Goal: Task Accomplishment & Management: Complete application form

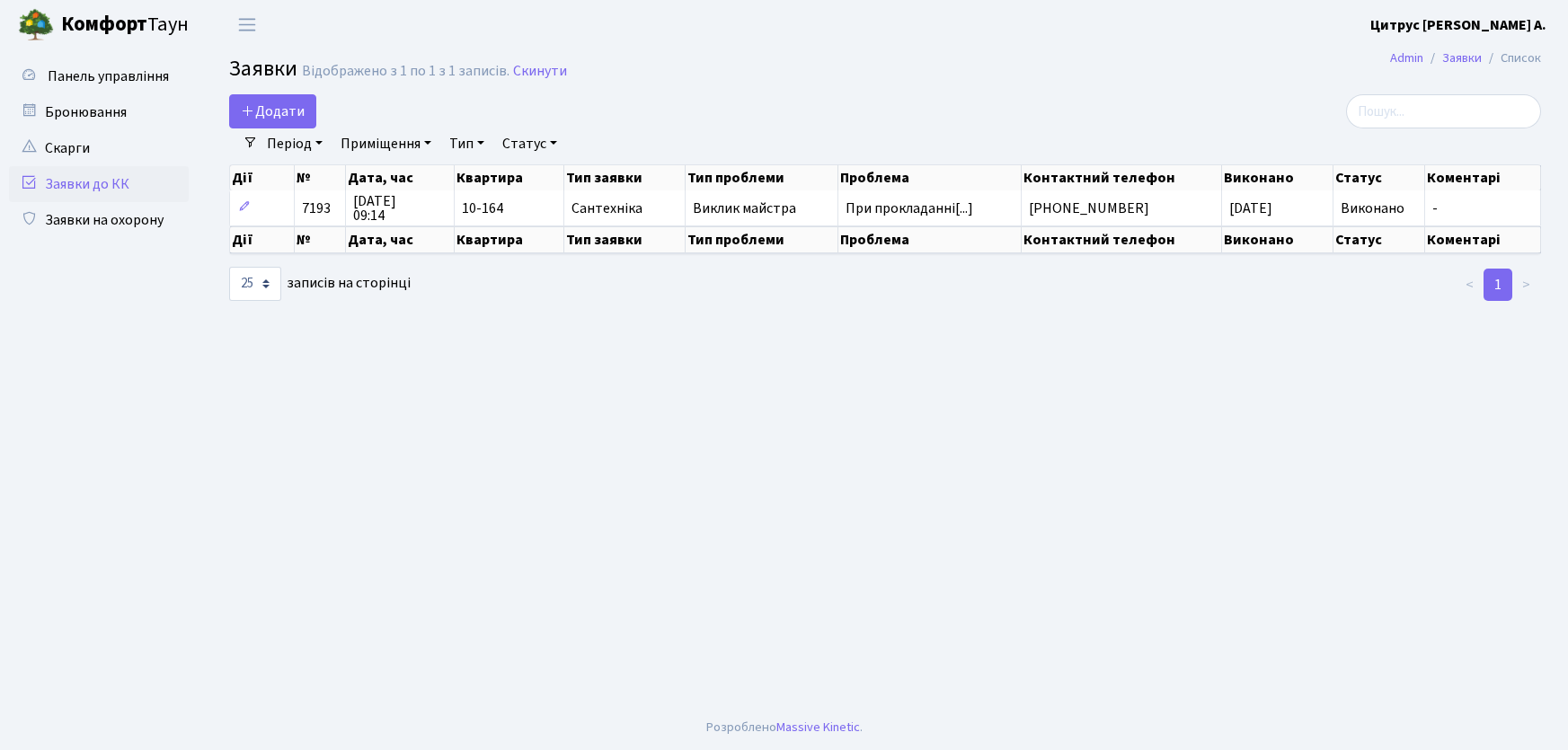
select select "25"
click at [106, 214] on link "Заявки на охорону" at bounding box center [99, 220] width 179 height 36
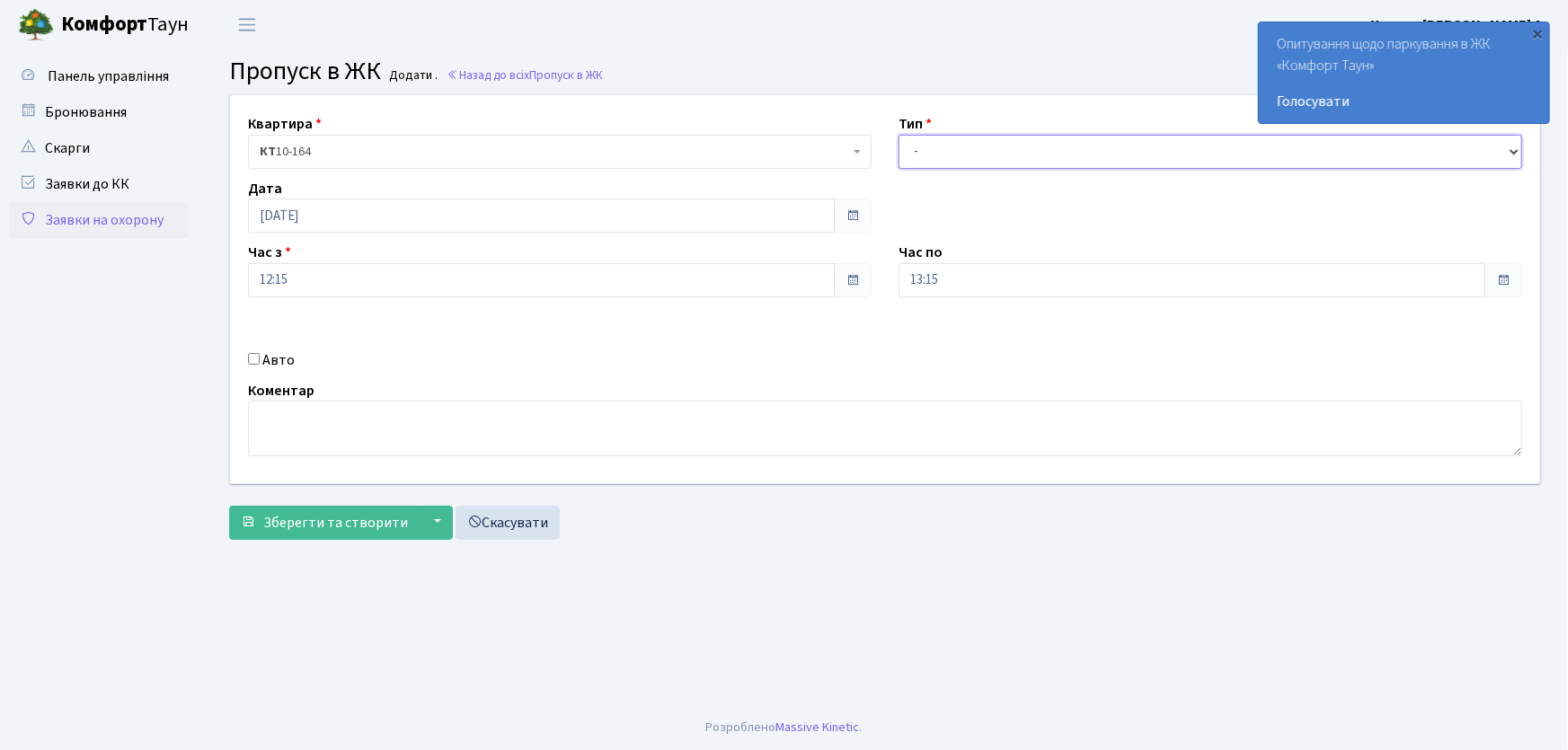
drag, startPoint x: 1041, startPoint y: 144, endPoint x: 1031, endPoint y: 147, distance: 10.4
click at [1041, 144] on select "- Доставка Таксі Гості Сервіс" at bounding box center [1210, 152] width 623 height 34
select select "1"
click at [898, 135] on select "- Доставка Таксі Гості Сервіс" at bounding box center [1210, 152] width 623 height 34
drag, startPoint x: 803, startPoint y: 281, endPoint x: 800, endPoint y: 267, distance: 14.3
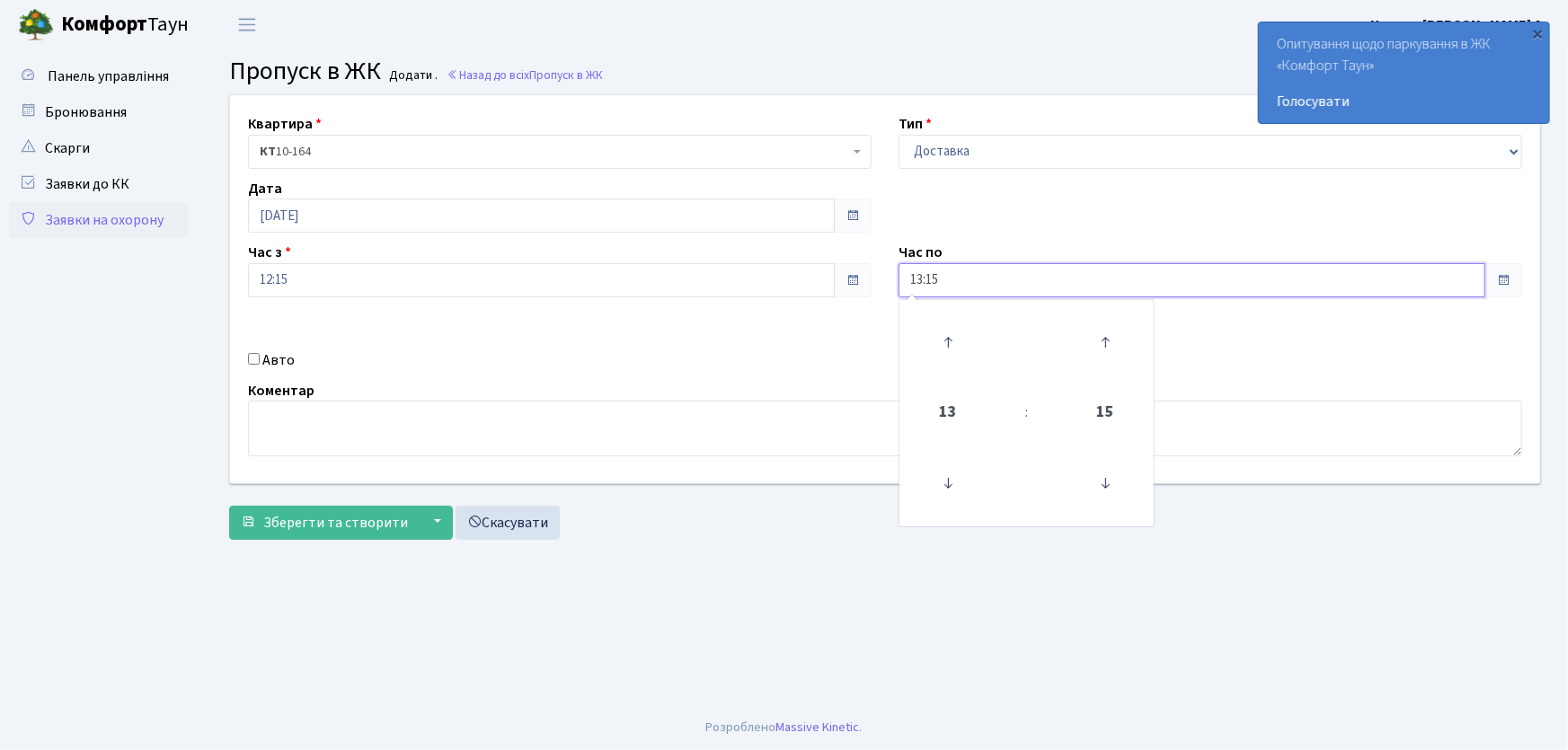
click at [800, 268] on div "Квартира <b>КТ</b>&nbsp;&nbsp;&nbsp;&nbsp;10-164 КТ 10-164 Тип - Доставка Таксі…" at bounding box center [885, 289] width 1338 height 388
type input "22:00"
click at [253, 357] on input "Авто" at bounding box center [254, 358] width 11 height 11
checkbox input "true"
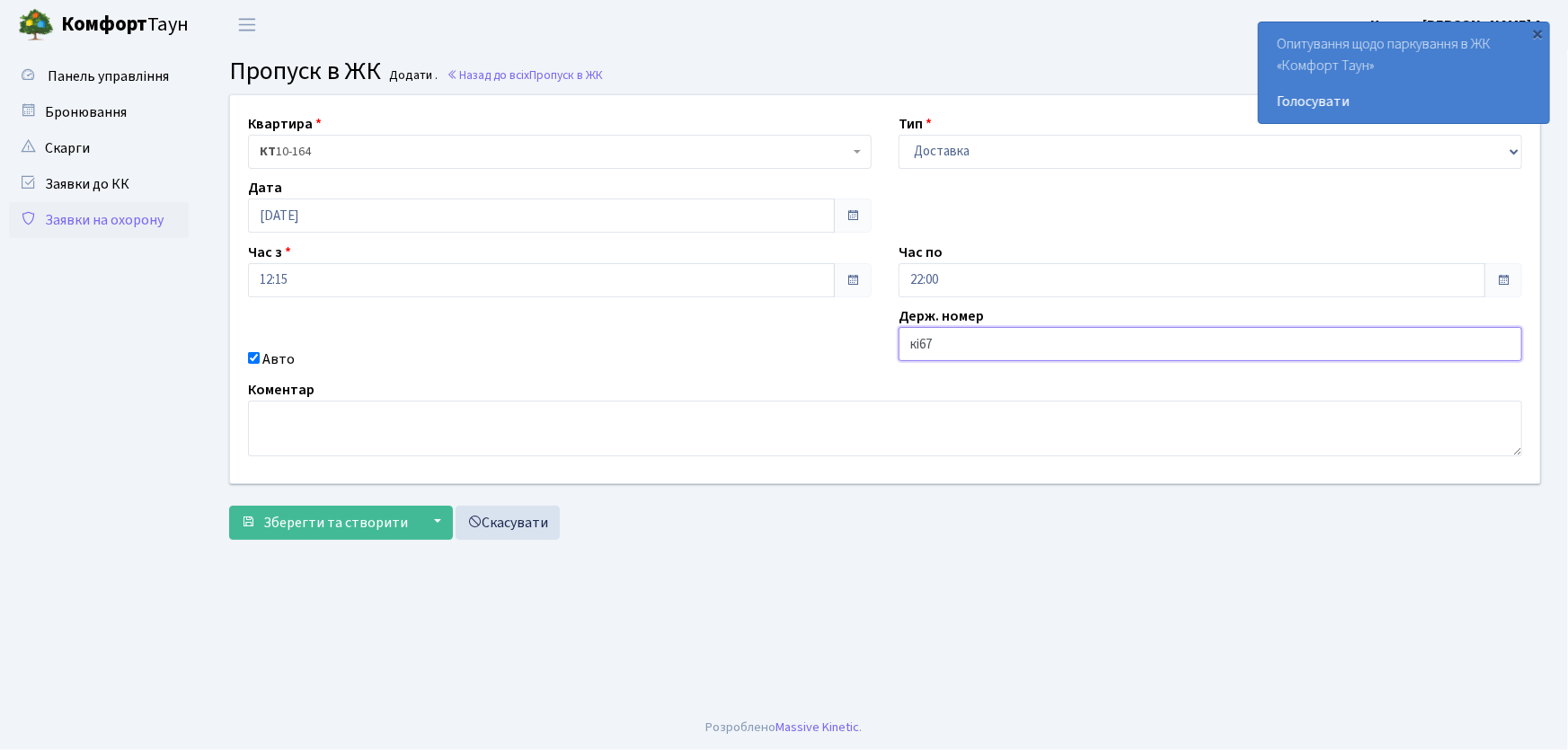
type input "КІ6760АВ"
click at [230, 506] on button "Зберегти та створити" at bounding box center [325, 523] width 191 height 34
drag, startPoint x: 989, startPoint y: 148, endPoint x: 988, endPoint y: 157, distance: 9.1
click at [989, 148] on select "- Доставка Таксі Гості Сервіс" at bounding box center [1210, 152] width 623 height 34
select select "1"
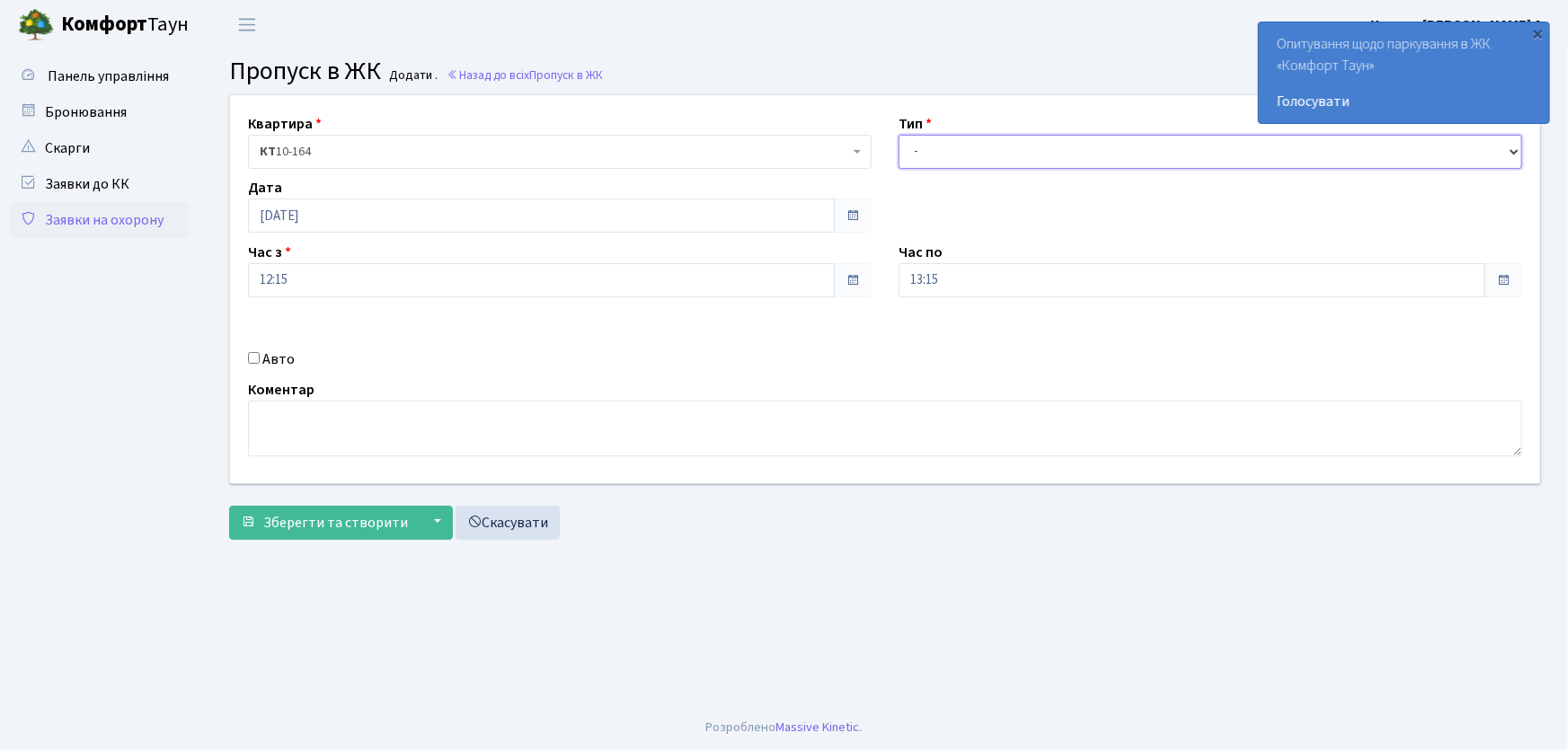
click at [898, 135] on select "- Доставка Таксі Гості Сервіс" at bounding box center [1210, 152] width 623 height 34
drag, startPoint x: 919, startPoint y: 291, endPoint x: 857, endPoint y: 288, distance: 62.1
click at [857, 289] on div "Квартира <b>КТ</b>&nbsp;&nbsp;&nbsp;&nbsp;10-164 КТ 10-164 Тип - Доставка Таксі…" at bounding box center [885, 289] width 1338 height 388
type input "22:00"
click at [249, 358] on input "Авто" at bounding box center [254, 358] width 11 height 11
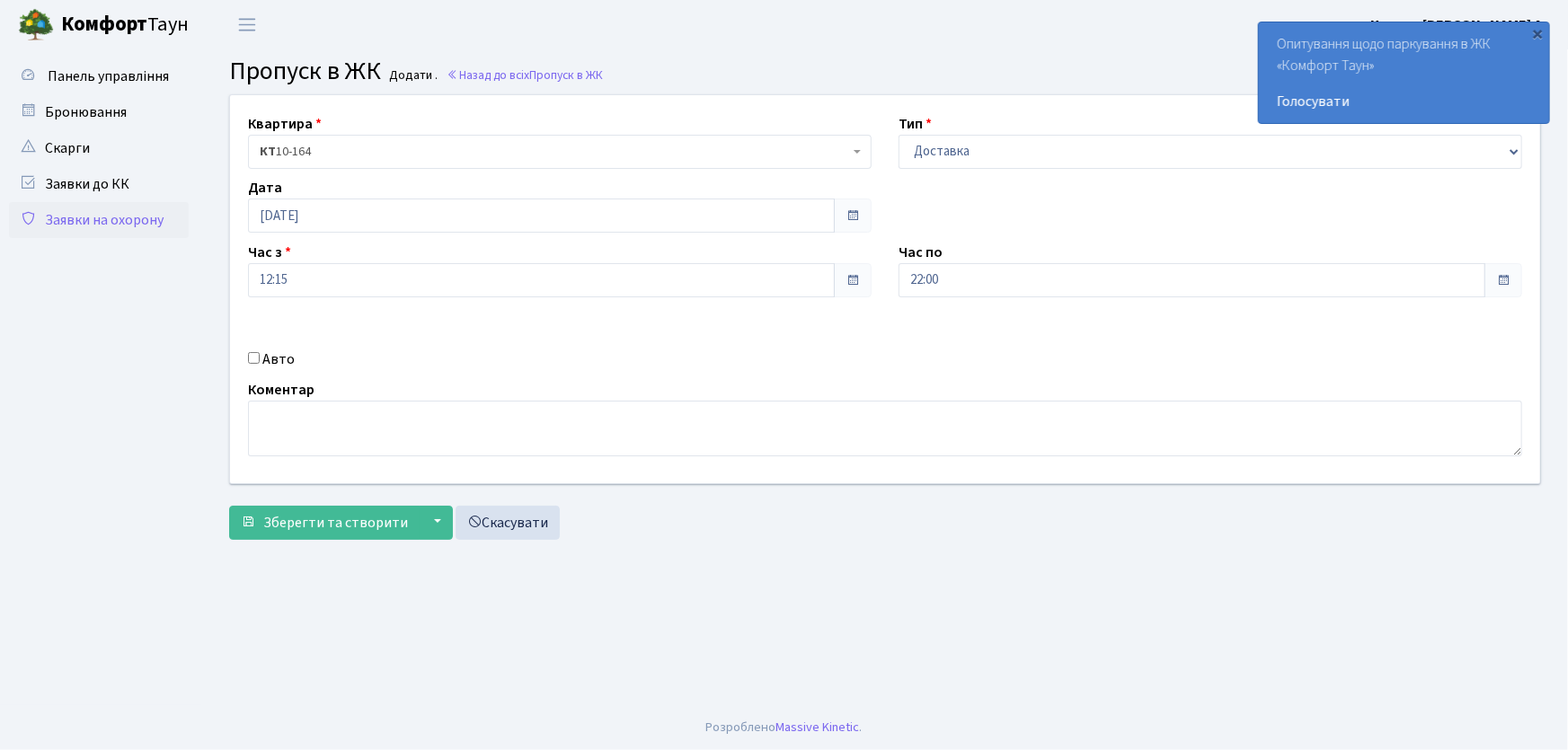
checkbox input "true"
type input "АА7563ІО"
click at [230, 506] on button "Зберегти та створити" at bounding box center [325, 523] width 191 height 34
click at [637, 611] on main "Admin Пропуск в ЖК Додати Пропуск в ЖК Додати . Назад до всіх Пропуск в ЖК Квар…" at bounding box center [885, 377] width 1366 height 656
